Goal: Task Accomplishment & Management: Use online tool/utility

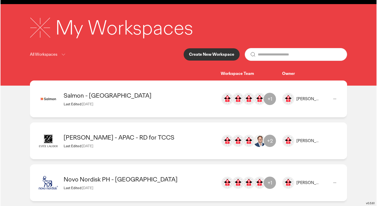
scroll to position [24, 0]
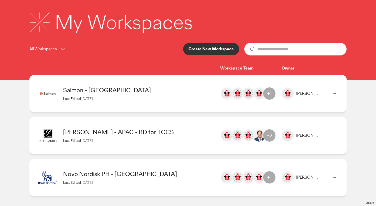
click at [226, 48] on p "Create New Workspace" at bounding box center [211, 49] width 45 height 4
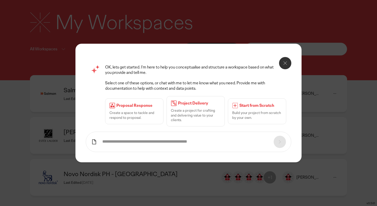
click at [169, 136] on form at bounding box center [189, 142] width 206 height 20
click at [169, 141] on input "text" at bounding box center [185, 141] width 166 height 5
type input "*"
click at [85, 113] on div "OK, lets get started. I’m here to help you conceptualise and structure a worksp…" at bounding box center [189, 103] width 226 height 119
click at [123, 108] on p "Proposal Response" at bounding box center [137, 105] width 43 height 5
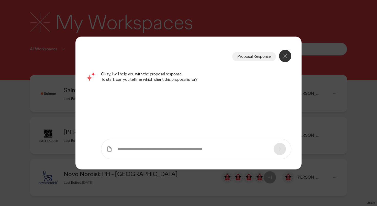
click at [126, 145] on form at bounding box center [196, 149] width 190 height 20
click at [128, 149] on input "text" at bounding box center [193, 149] width 151 height 5
type input "**********"
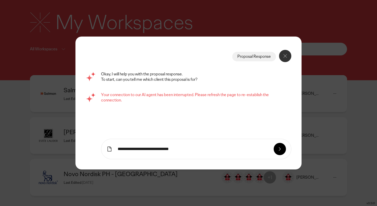
click at [285, 55] on icon at bounding box center [285, 56] width 6 height 6
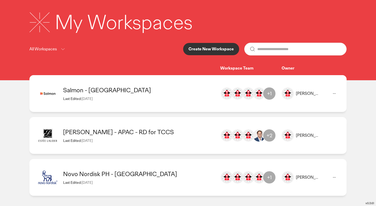
click at [224, 50] on p "Create New Workspace" at bounding box center [211, 49] width 45 height 4
